Goal: Navigation & Orientation: Find specific page/section

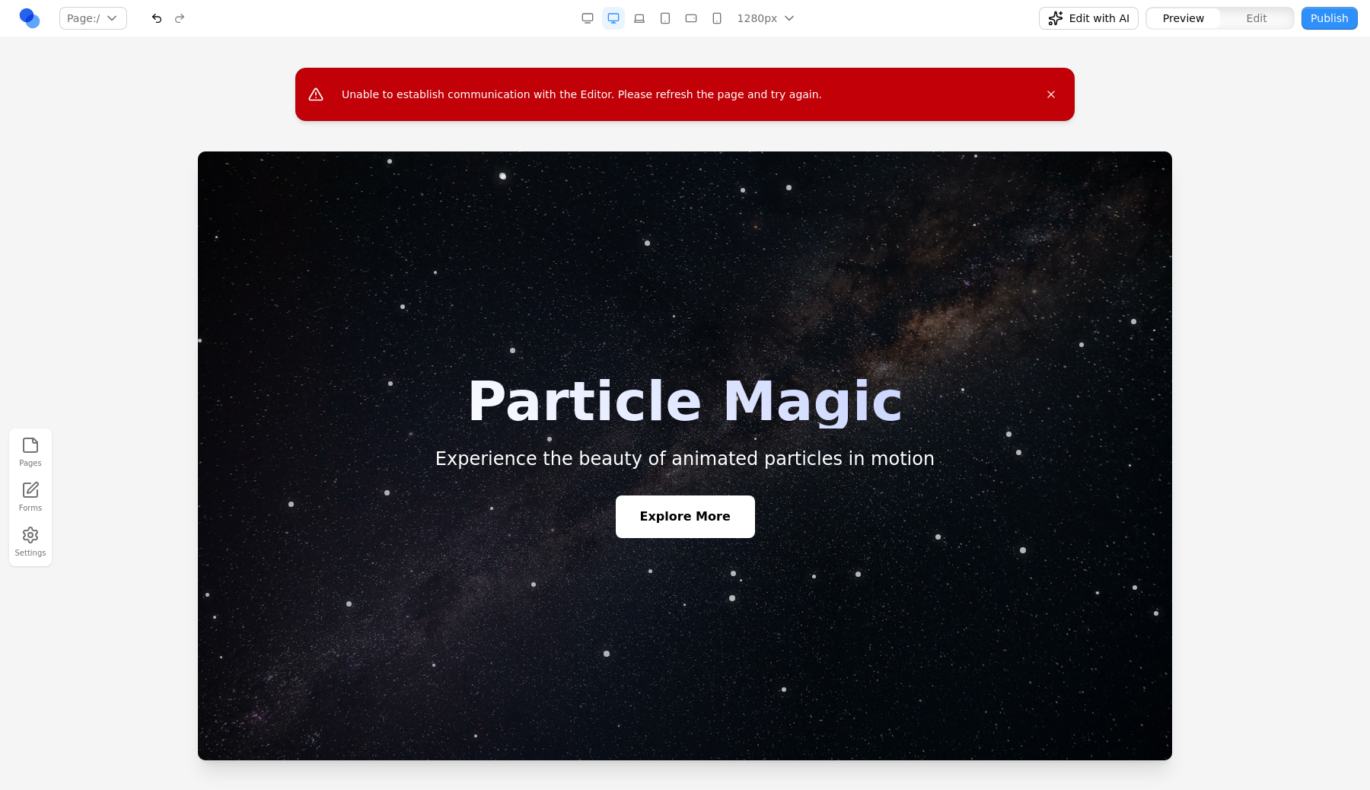
scroll to position [2940, 0]
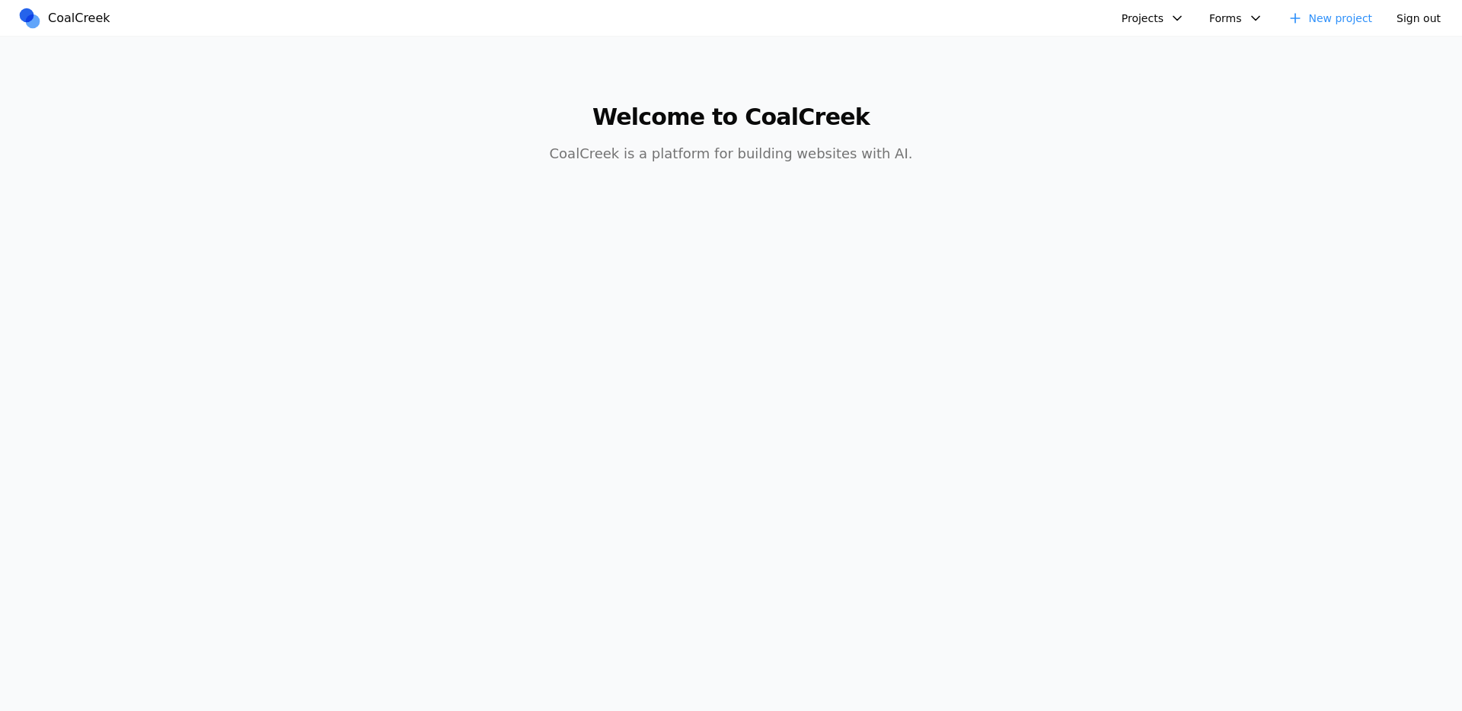
click at [1170, 12] on button "Projects" at bounding box center [1152, 18] width 81 height 23
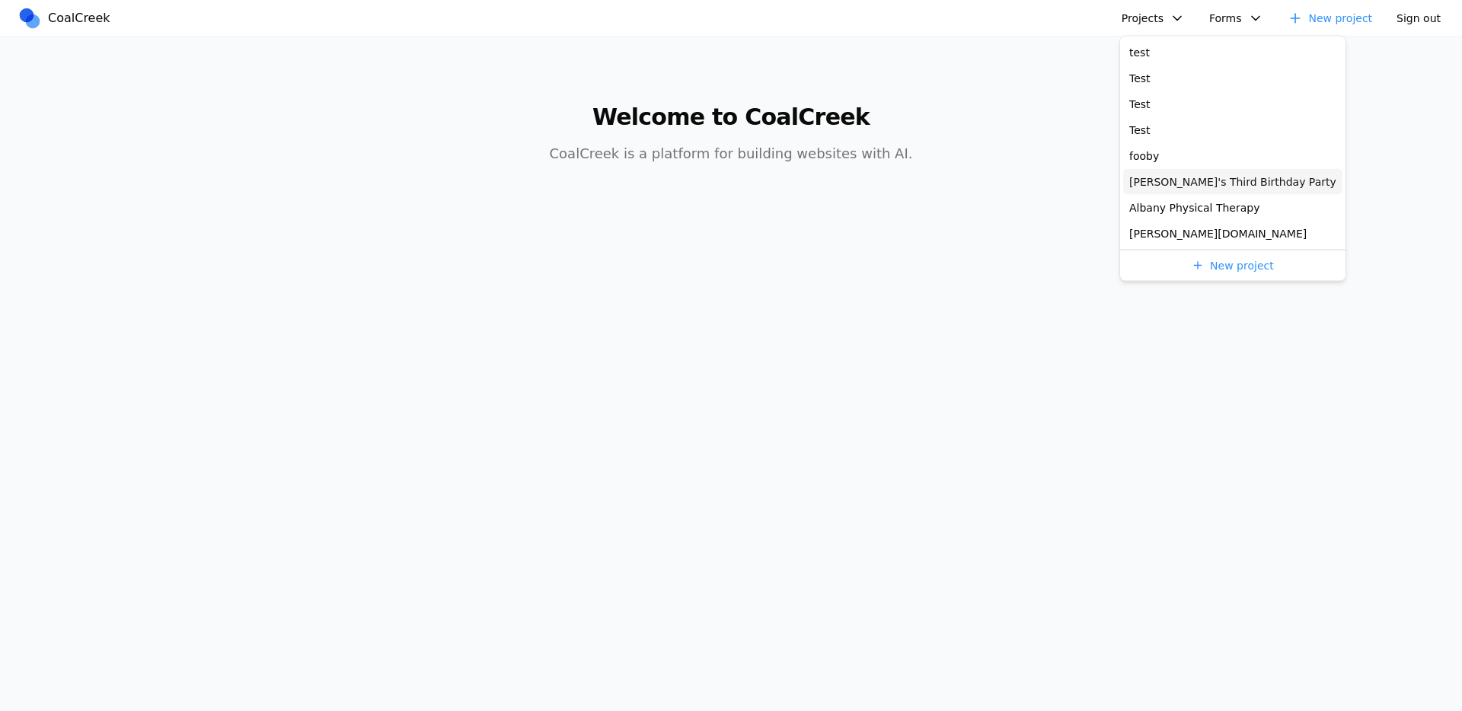
click at [1181, 169] on link "Clara's Third Birthday Party" at bounding box center [1232, 182] width 219 height 26
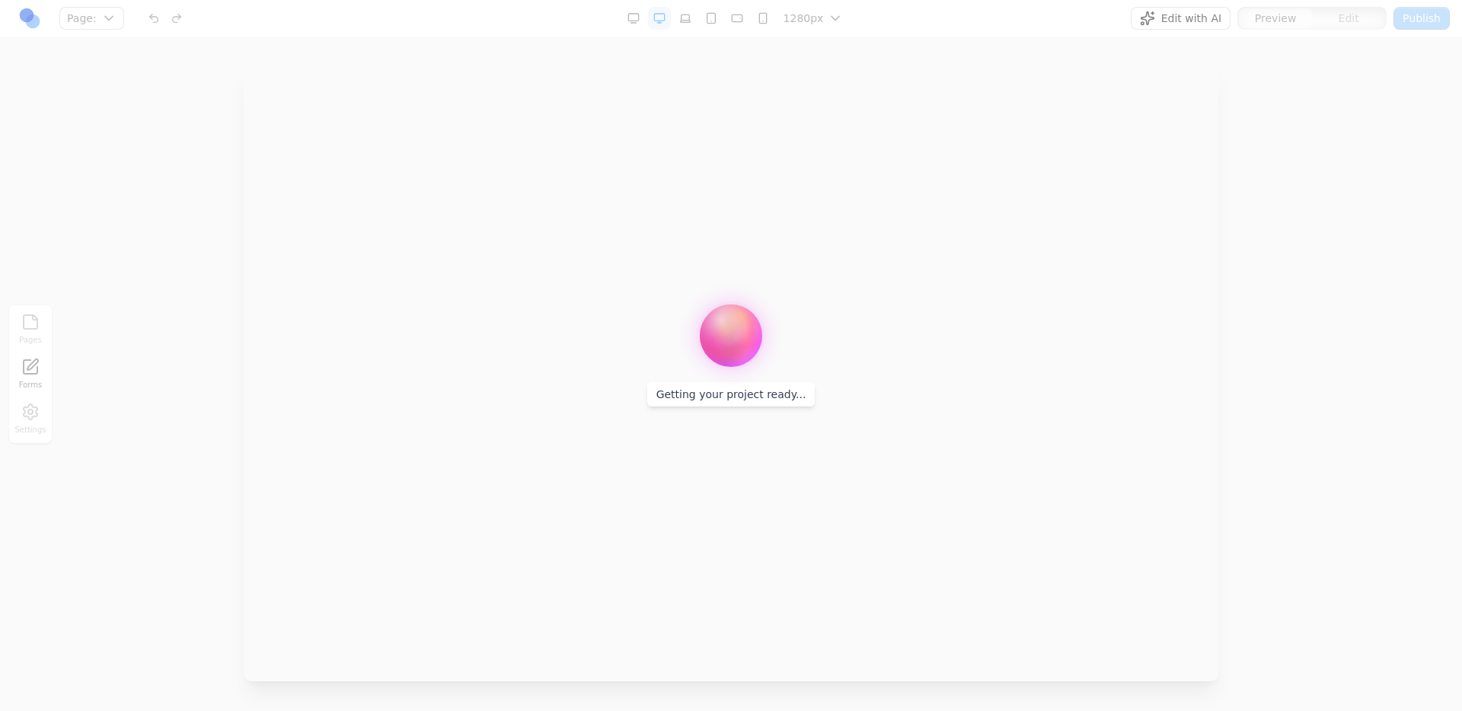
drag, startPoint x: 1166, startPoint y: 169, endPoint x: 1158, endPoint y: 166, distance: 8.9
click at [1160, 167] on div at bounding box center [731, 355] width 1462 height 711
click at [827, 182] on div at bounding box center [731, 355] width 1462 height 711
